Goal: Transaction & Acquisition: Purchase product/service

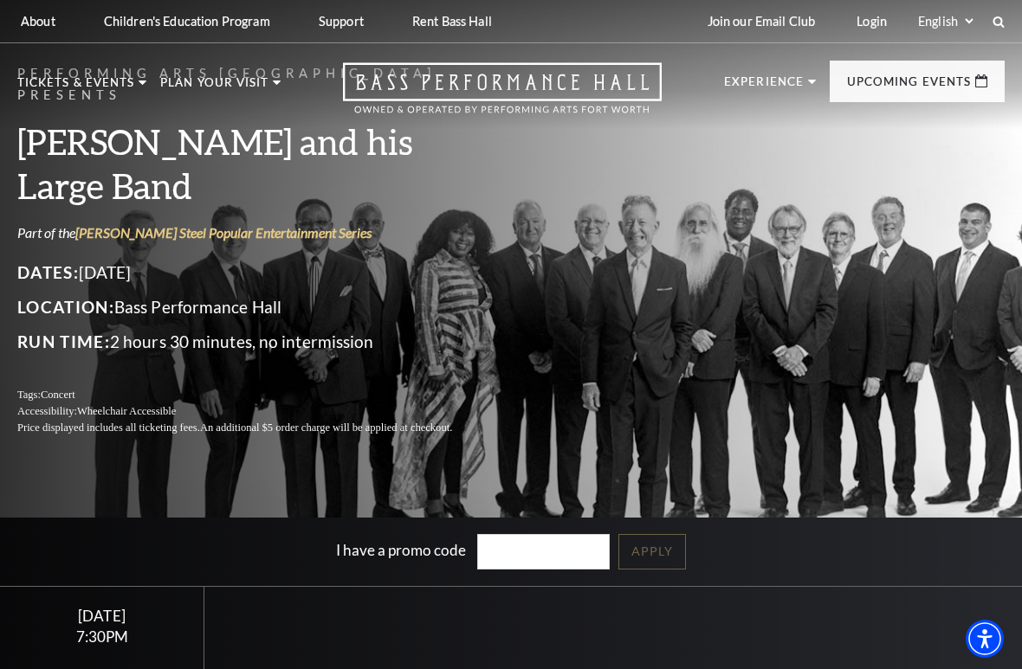
click at [87, 77] on p "Tickets & Events" at bounding box center [75, 87] width 117 height 21
click at [97, 72] on nav "Tickets & Events Now On Sale Broadway At The Bass presented by PNC Bank [PERSON…" at bounding box center [511, 86] width 1022 height 86
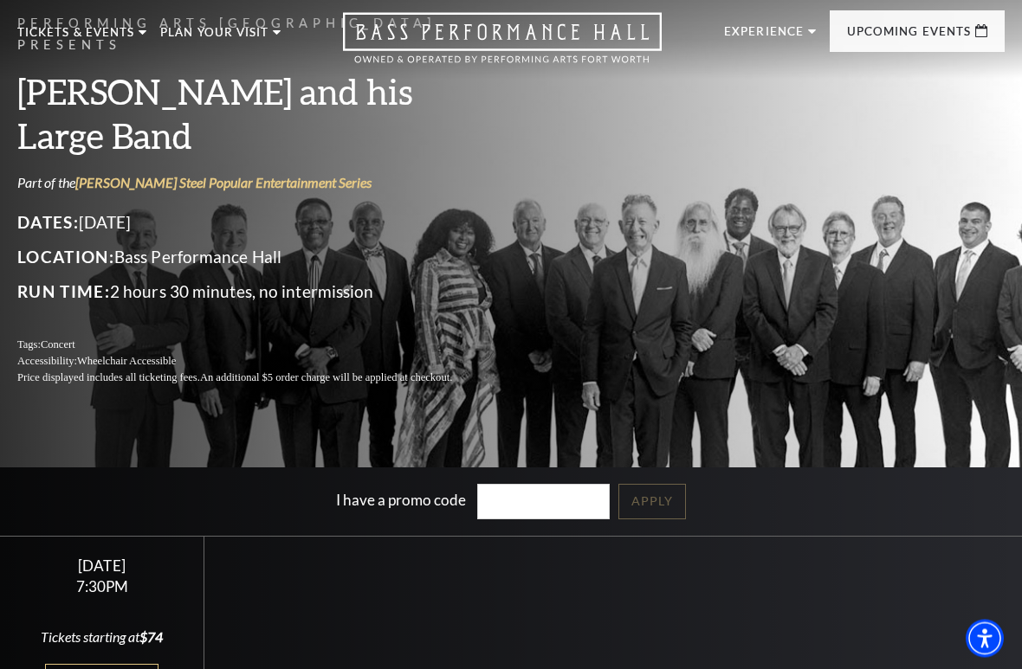
scroll to position [50, 0]
click at [68, 109] on link "Now On Sale" at bounding box center [82, 114] width 100 height 15
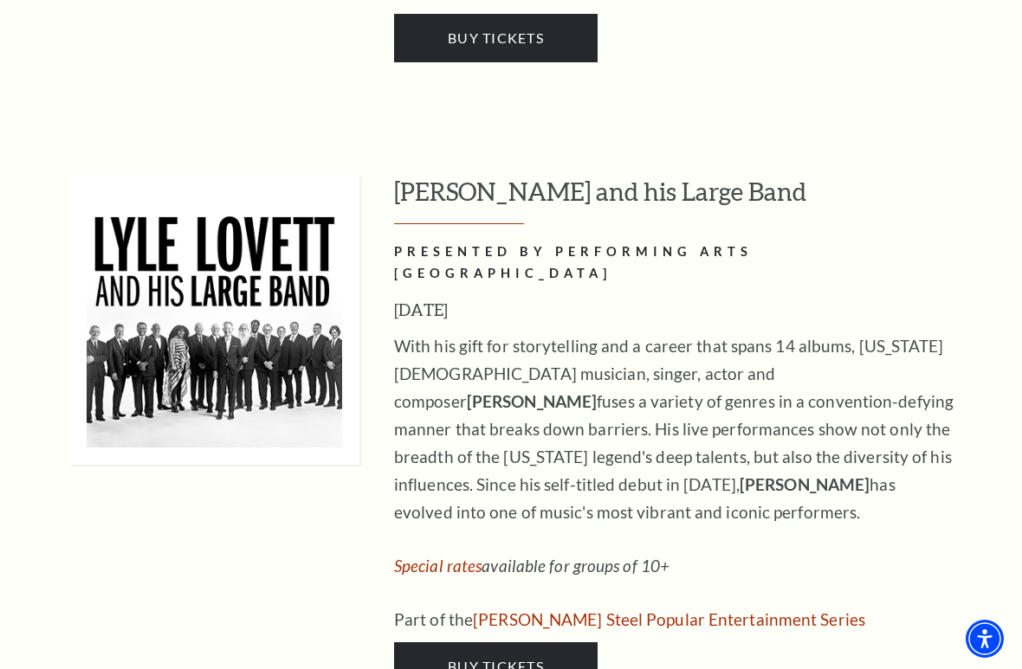
scroll to position [2301, 0]
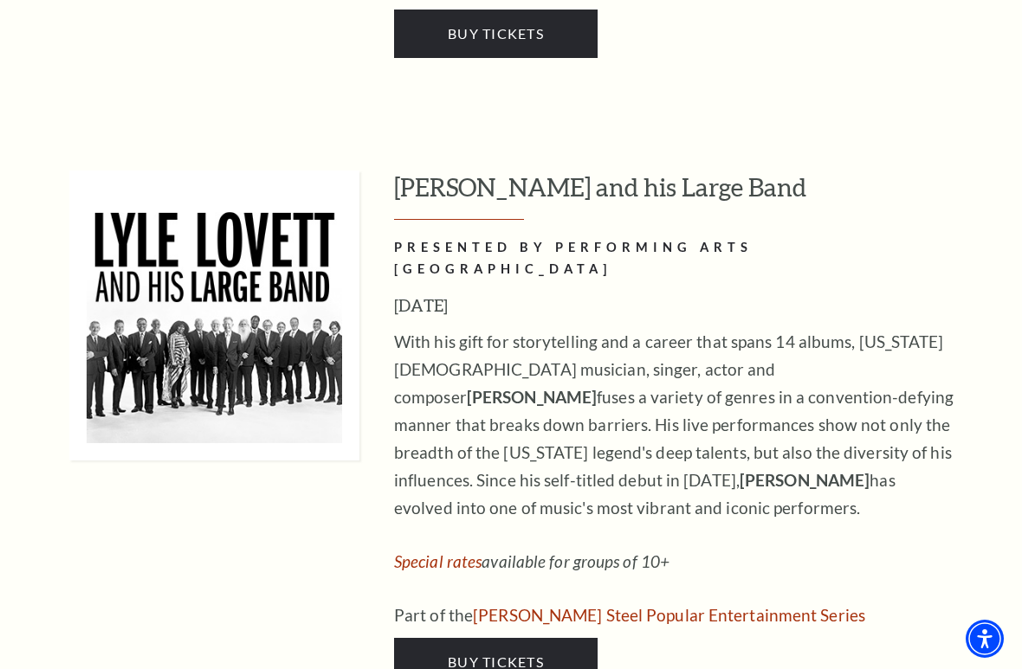
click at [496, 500] on span "Buy Tickets" at bounding box center [496, 662] width 96 height 16
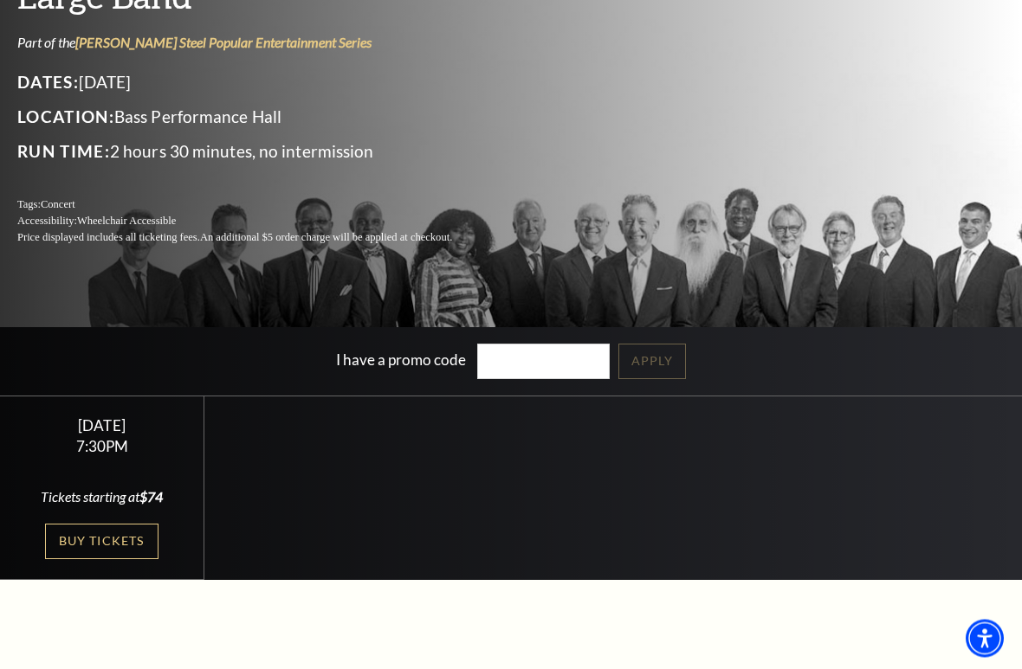
scroll to position [190, 0]
click at [93, 500] on link "Buy Tickets" at bounding box center [101, 541] width 113 height 35
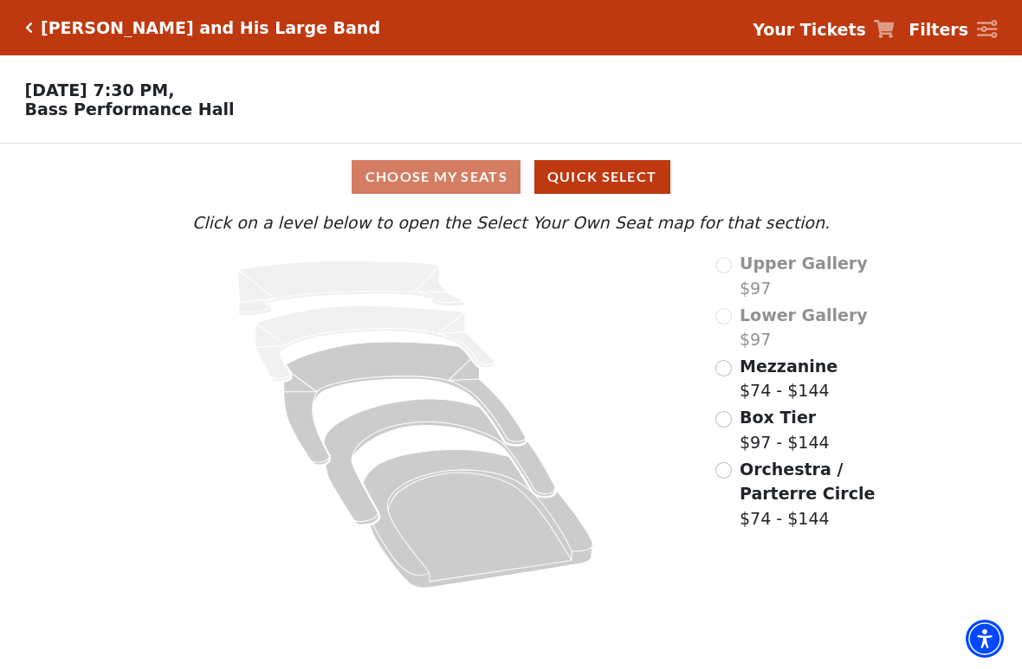
click at [729, 415] on input "Box Tier$97 - $144\a" at bounding box center [723, 419] width 16 height 16
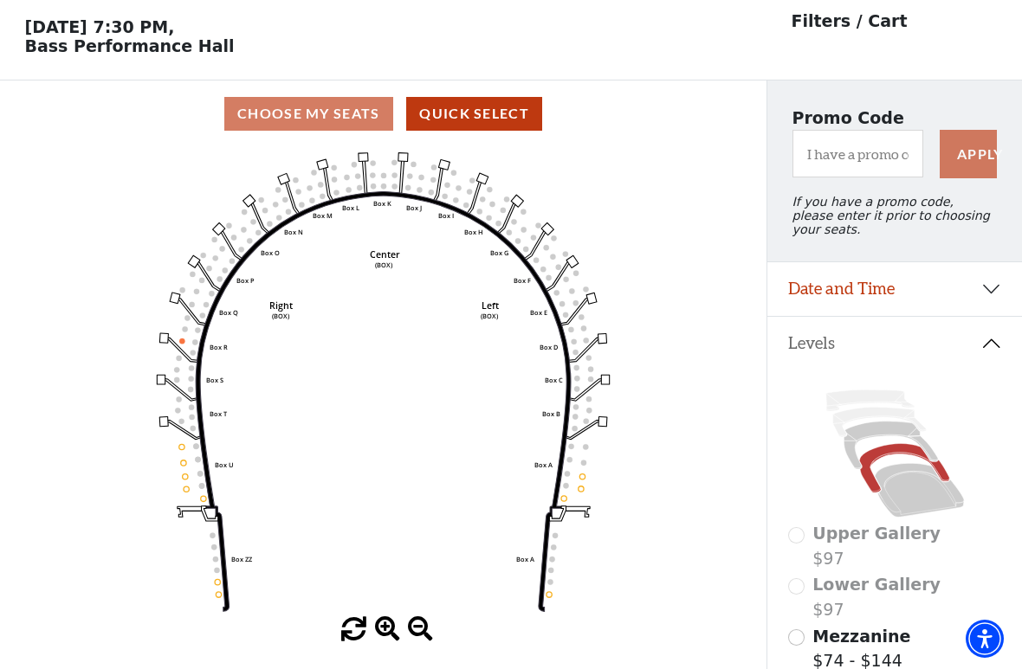
scroll to position [81, 0]
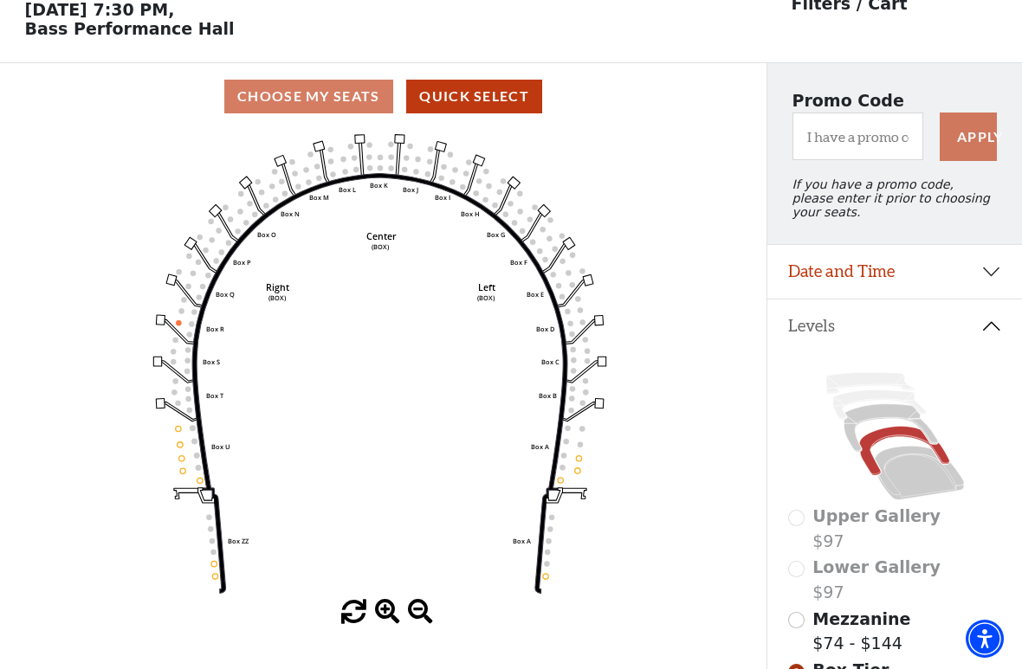
click at [803, 500] on input "Mezzanine$74 - $144\a" at bounding box center [796, 620] width 16 height 16
